Goal: Navigation & Orientation: Find specific page/section

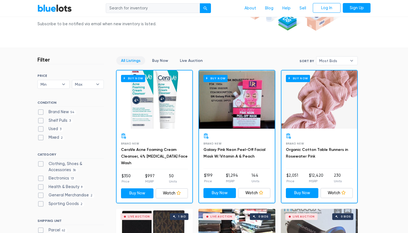
scroll to position [118, 0]
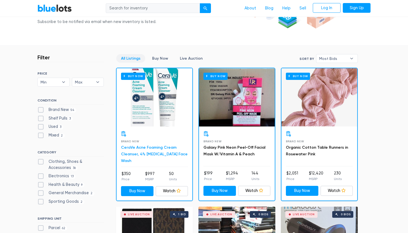
click at [161, 152] on link "CeraVe Acne Foaming Cream Cleanser, 4% [MEDICAL_DATA] Face Wash" at bounding box center [154, 154] width 67 height 18
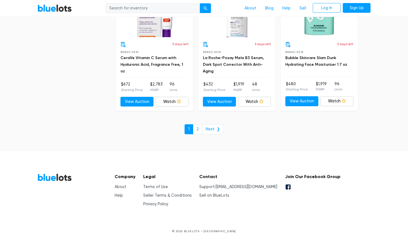
scroll to position [2412, 0]
click at [124, 185] on link "About" at bounding box center [121, 187] width 12 height 5
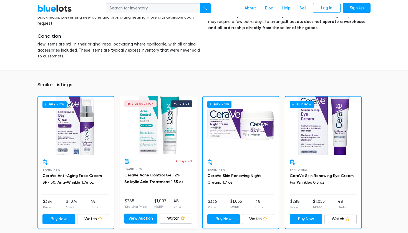
scroll to position [314, 0]
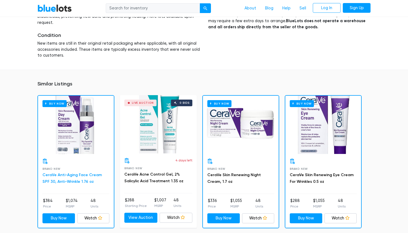
click at [85, 173] on link "CeraVe Anti-Aging Face Cream SPF 30, Anti-Wrinkle 1.76 oz" at bounding box center [71, 178] width 59 height 11
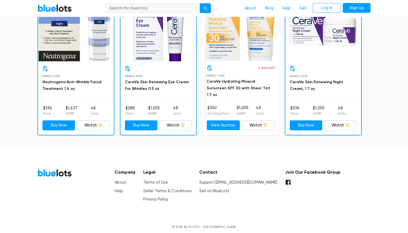
scroll to position [419, 0]
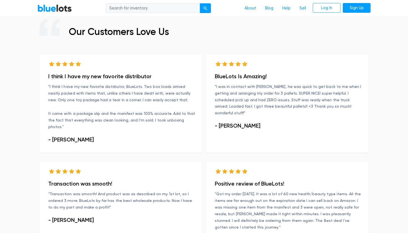
scroll to position [279, 0]
